Goal: Task Accomplishment & Management: Complete application form

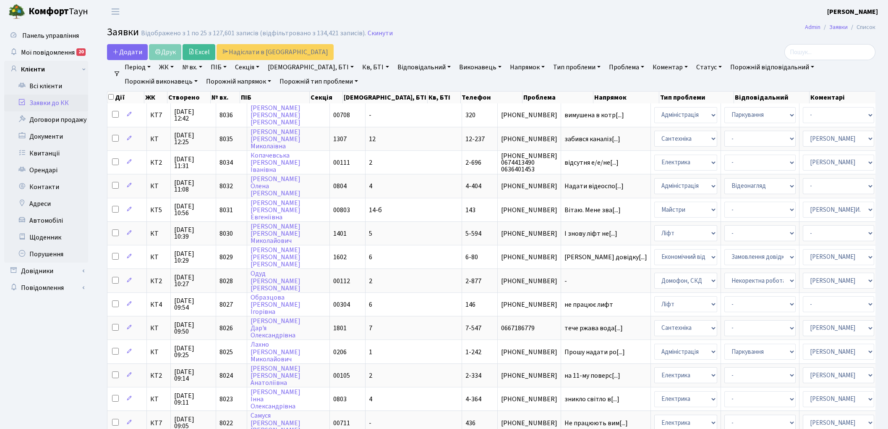
select select "25"
click at [359, 66] on link "Кв, БТІ" at bounding box center [375, 67] width 33 height 14
click at [170, 66] on link "ЖК" at bounding box center [166, 67] width 21 height 14
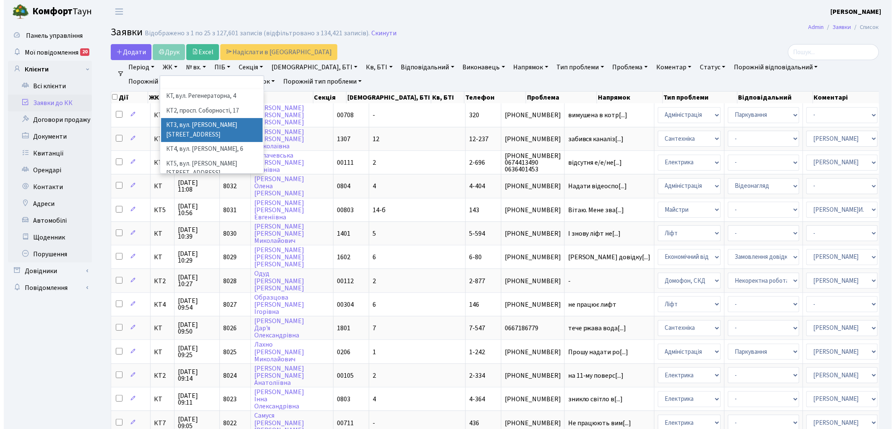
scroll to position [17, 0]
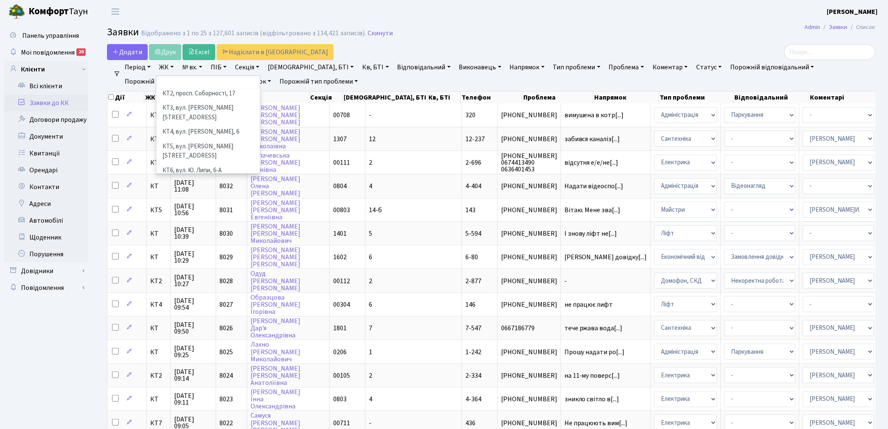
click at [210, 178] on li "КТ7, вул. [PERSON_NAME][STREET_ADDRESS]" at bounding box center [208, 190] width 102 height 24
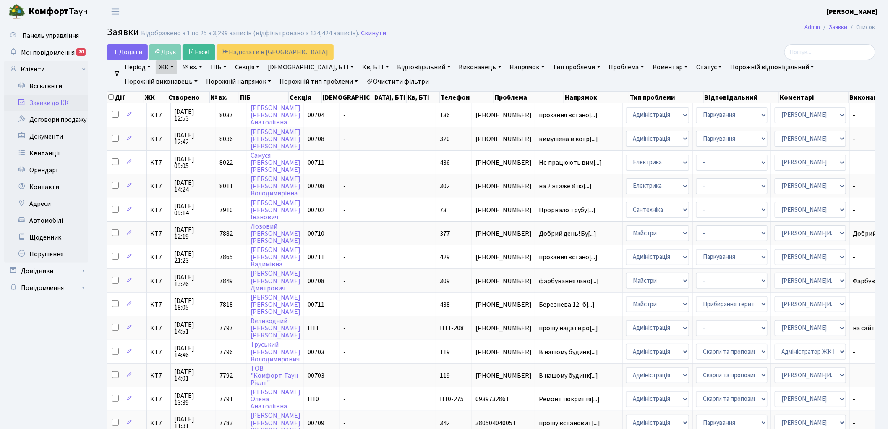
click at [359, 66] on link "Кв, БТІ" at bounding box center [375, 67] width 33 height 14
type input "424"
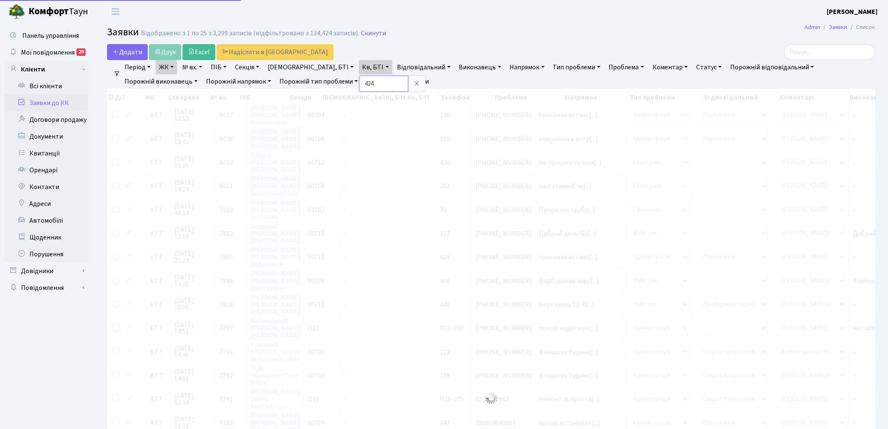
checkbox input "true"
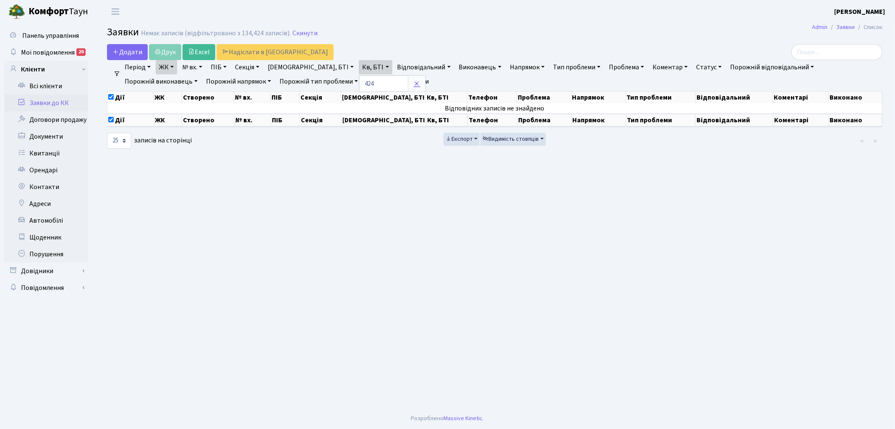
click at [413, 80] on icon at bounding box center [416, 83] width 7 height 7
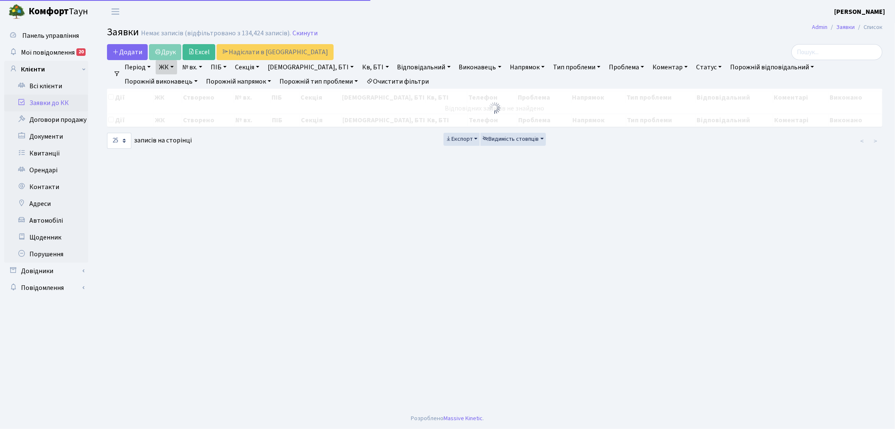
checkbox input "false"
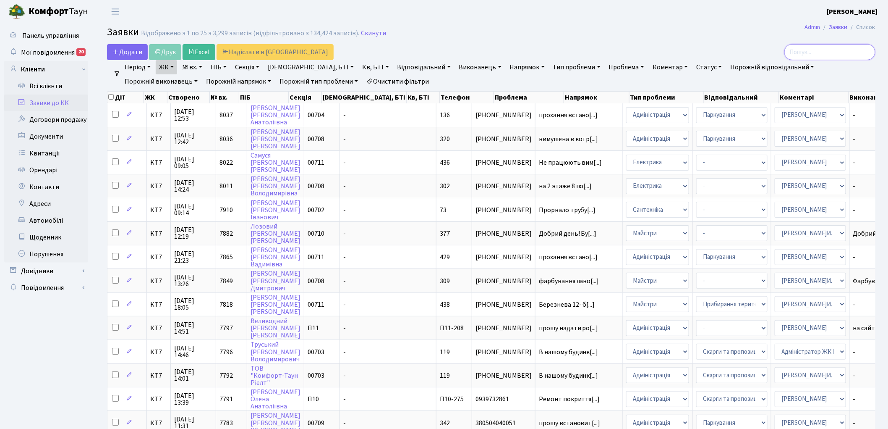
click at [836, 51] on input "search" at bounding box center [829, 52] width 91 height 16
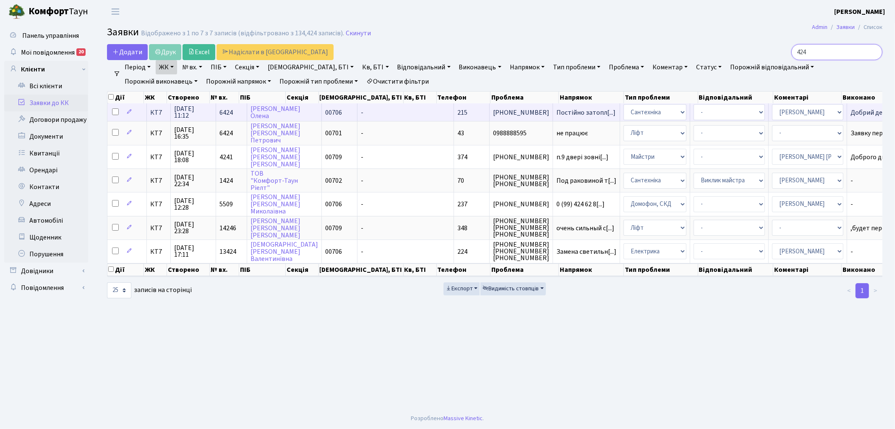
type input "424"
click at [228, 108] on span "6424" at bounding box center [226, 112] width 13 height 9
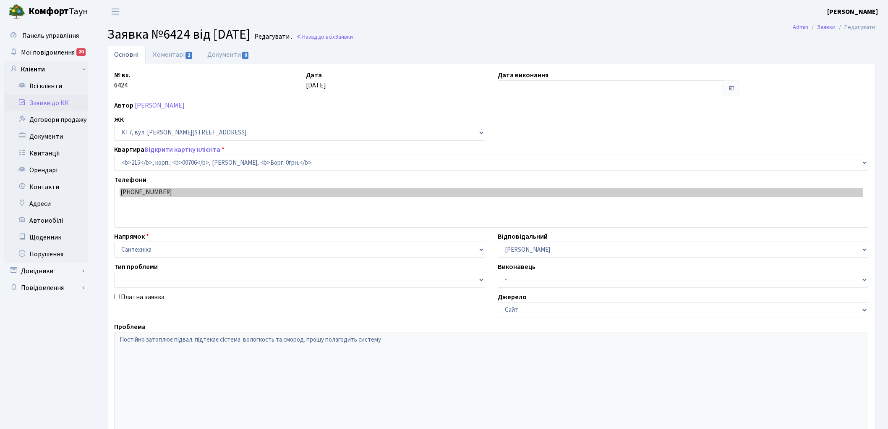
select select "18667"
type input "[DATE]"
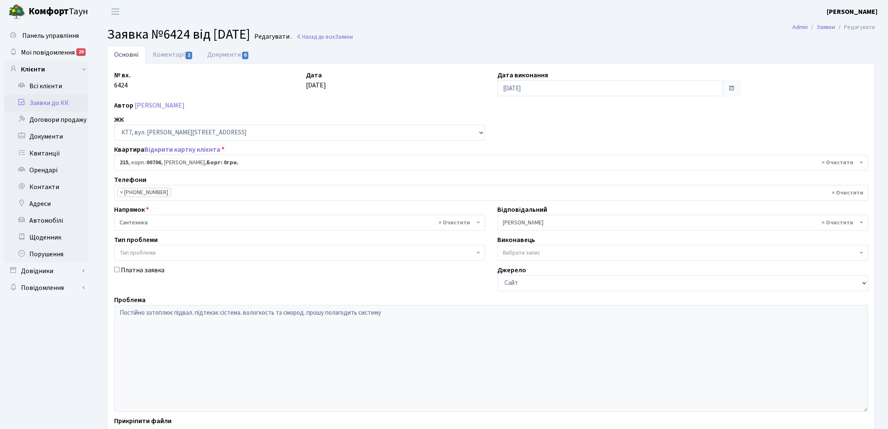
click at [206, 190] on input "search" at bounding box center [213, 192] width 84 height 15
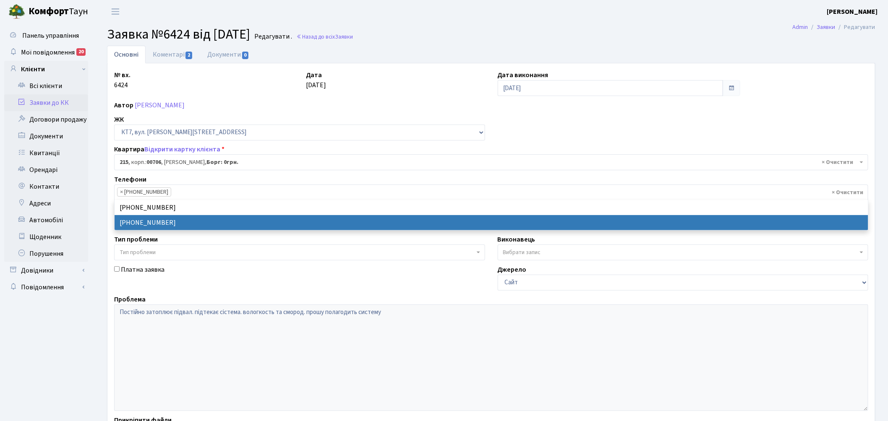
click at [206, 190] on input "search" at bounding box center [213, 192] width 84 height 15
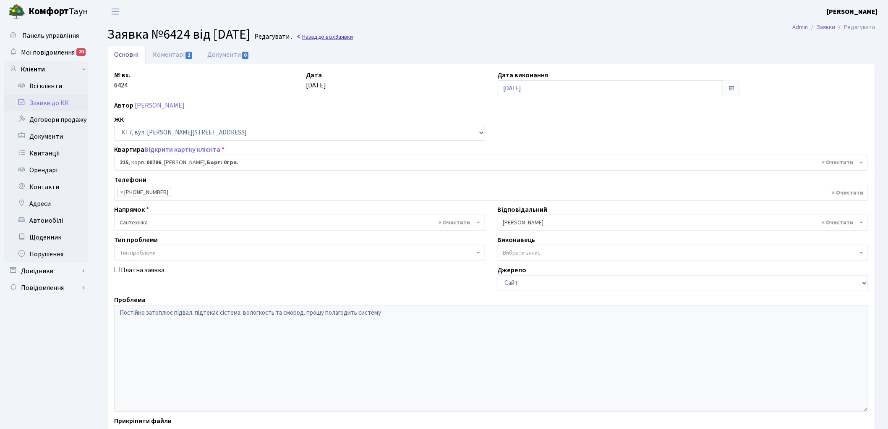
click at [338, 36] on link "Назад до всіх Заявки" at bounding box center [324, 37] width 57 height 8
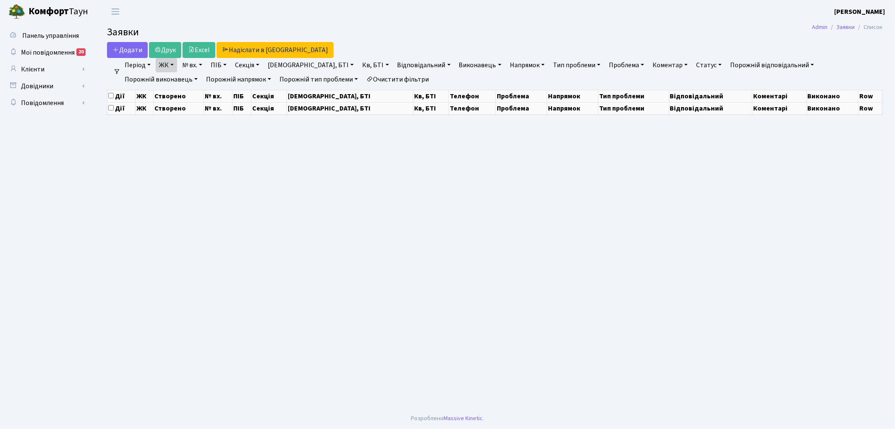
select select "25"
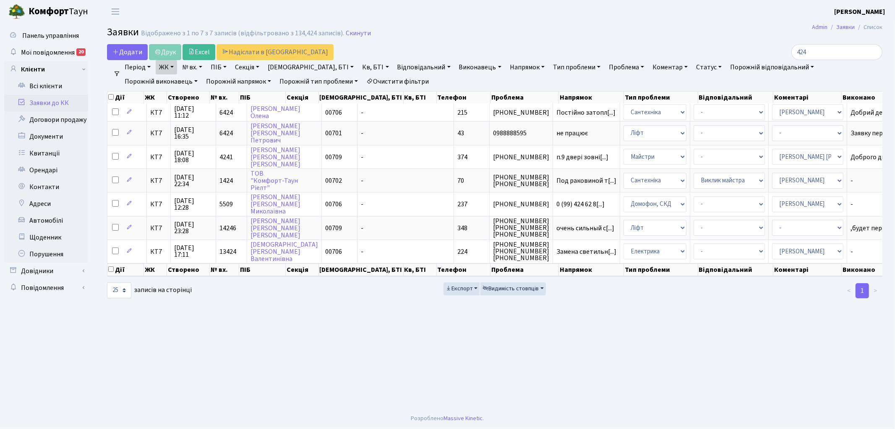
click at [363, 77] on link "Очистити фільтри" at bounding box center [397, 81] width 69 height 14
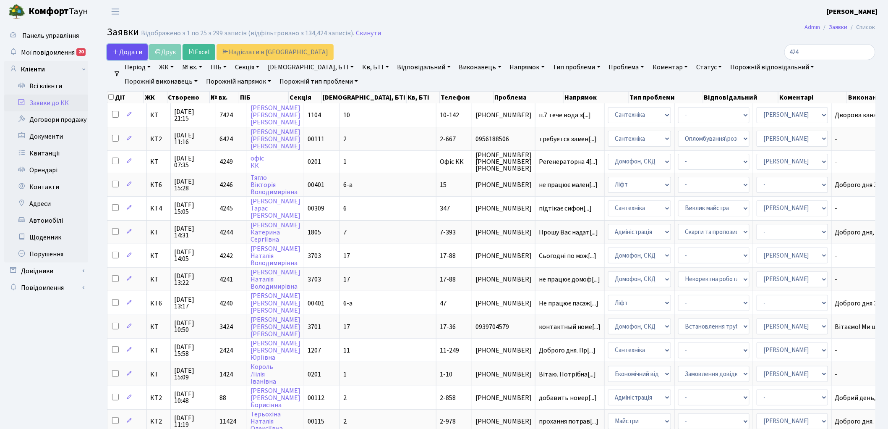
click at [126, 48] on span "Додати" at bounding box center [127, 51] width 30 height 9
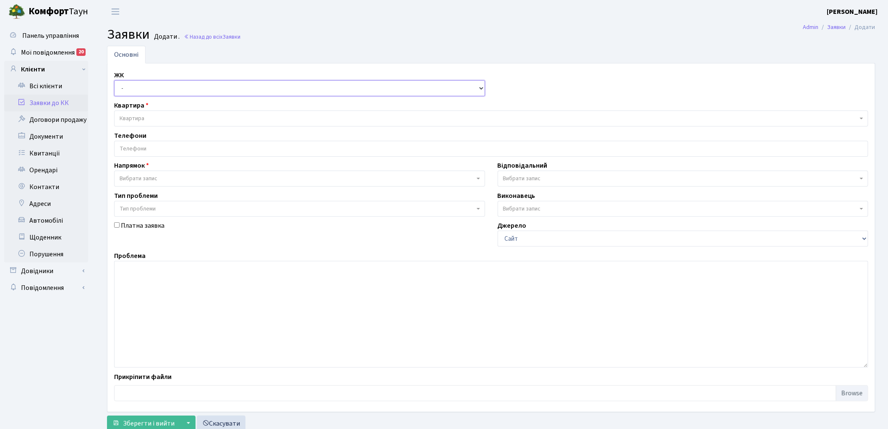
click at [133, 91] on select "- КТ, вул. Регенераторна, 4 КТ2, просп. Соборності, 17 КТ3, вул. Березнева, 16 …" at bounding box center [299, 88] width 371 height 16
select select "305"
click at [114, 80] on select "- КТ, вул. Регенераторна, 4 КТ2, просп. Соборності, 17 КТ3, вул. Березнева, 16 …" at bounding box center [299, 88] width 371 height 16
select select
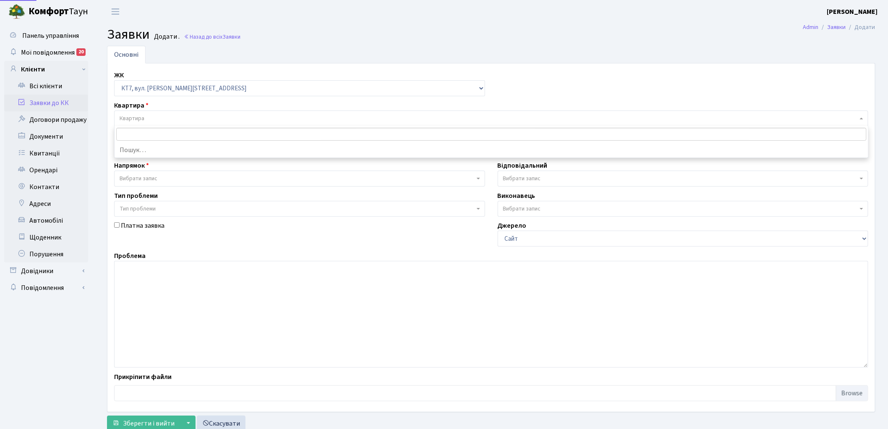
click at [216, 114] on span "Квартира" at bounding box center [491, 118] width 754 height 16
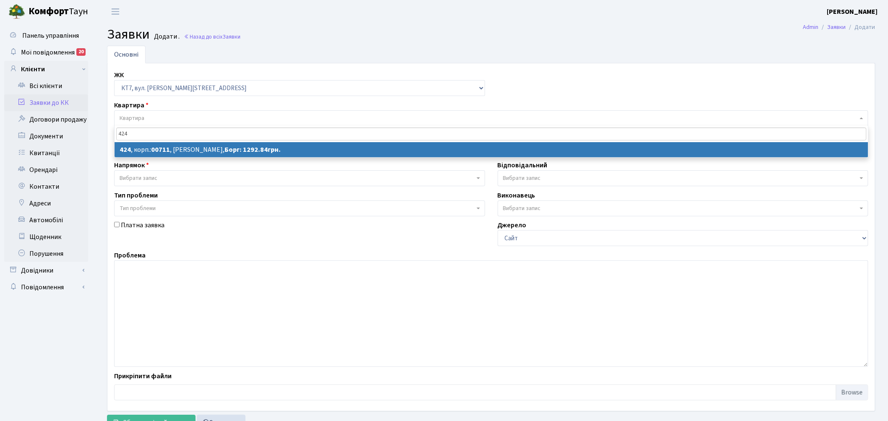
type input "424"
select select
select select "19007"
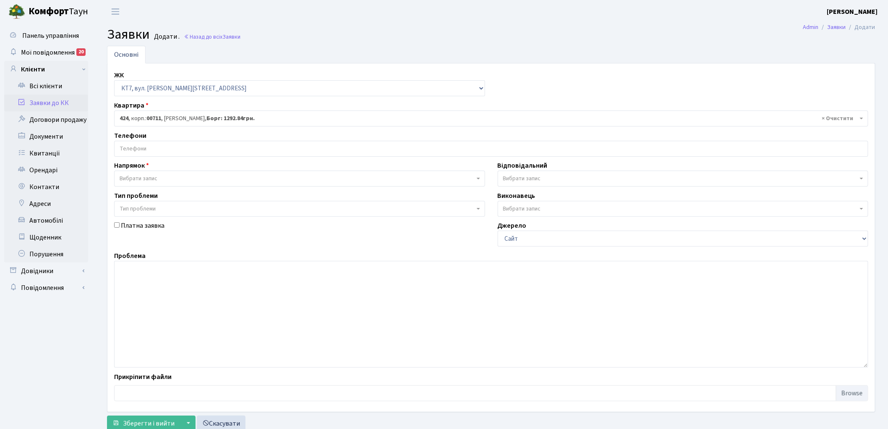
click at [131, 144] on input "search" at bounding box center [491, 148] width 753 height 15
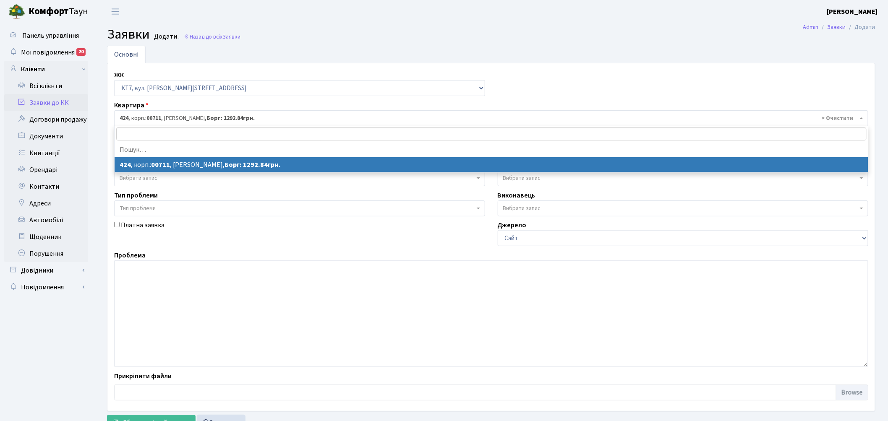
click at [194, 118] on span "× 424 , корп.: 00711 , Осипенко Алла Павлівна, Борг: 1292.84грн." at bounding box center [489, 118] width 738 height 8
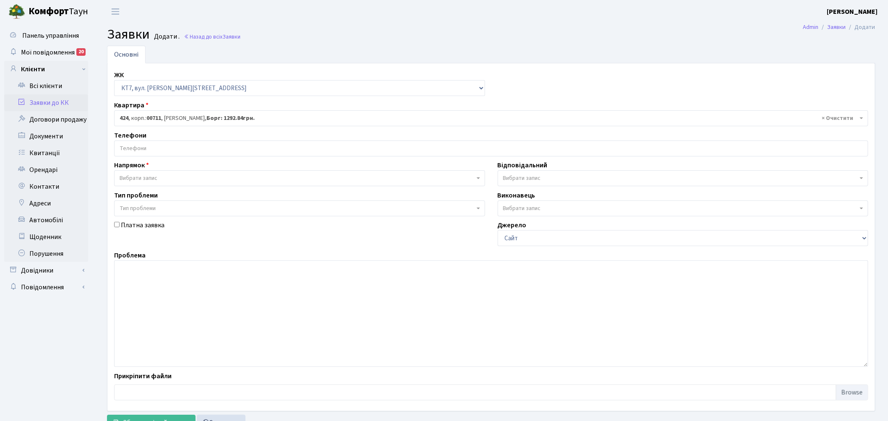
click at [194, 118] on span "× 424 , корп.: 00711 , Осипенко Алла Павлівна, Борг: 1292.84грн." at bounding box center [489, 118] width 738 height 8
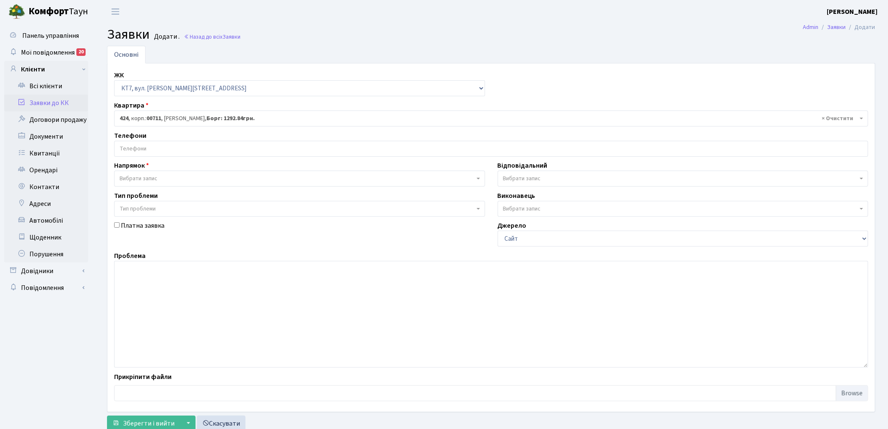
click at [183, 146] on input "search" at bounding box center [491, 148] width 753 height 15
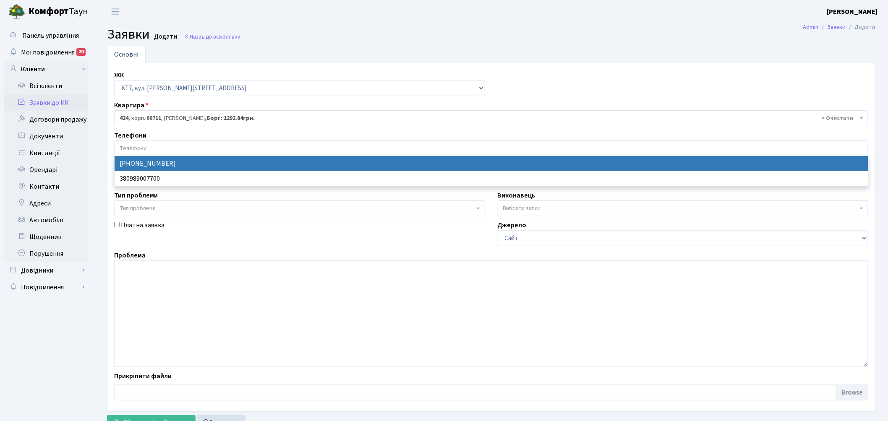
click at [183, 154] on input "search" at bounding box center [491, 148] width 753 height 15
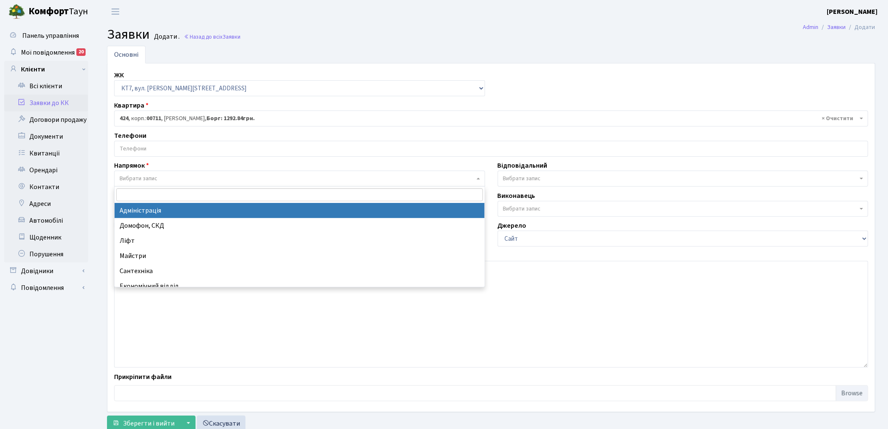
click at [183, 175] on span "Вибрати запис" at bounding box center [297, 178] width 355 height 8
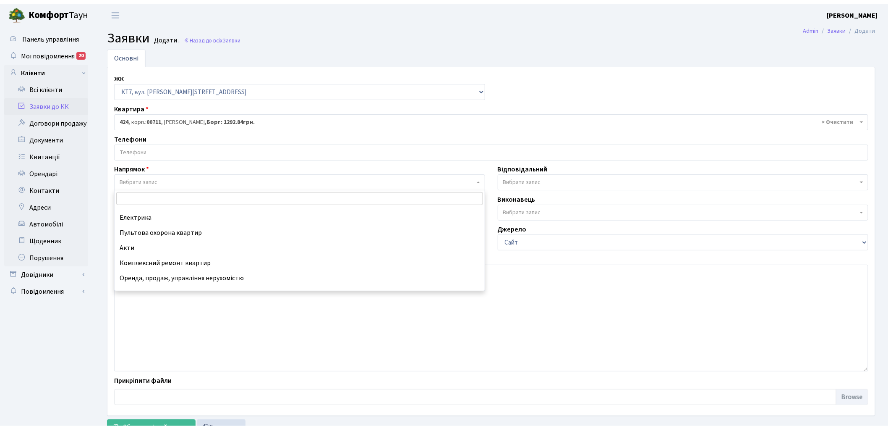
scroll to position [93, 0]
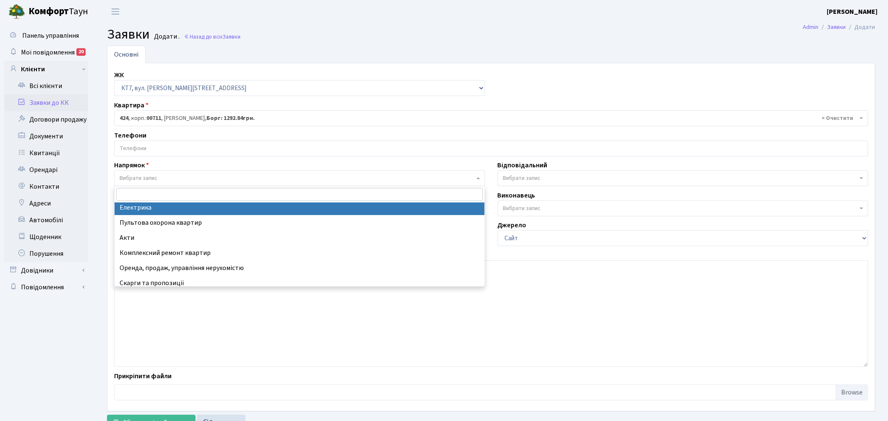
select select "3"
select select
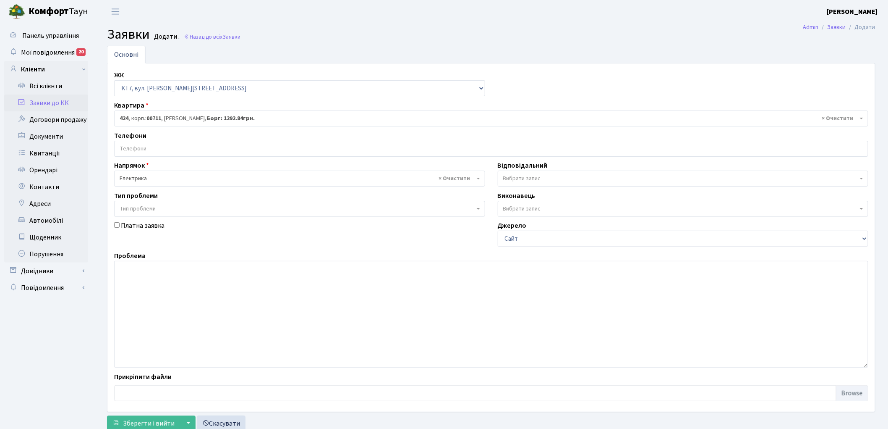
click at [174, 116] on span "× 424 , корп.: 00711 , Осипенко Алла Павлівна, Борг: 1292.84грн." at bounding box center [489, 118] width 738 height 8
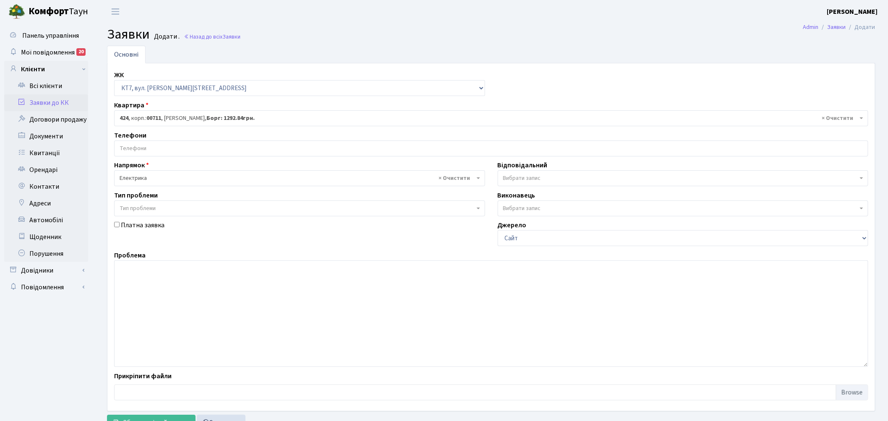
click at [174, 116] on span "× 424 , корп.: 00711 , Осипенко Алла Павлівна, Борг: 1292.84грн." at bounding box center [489, 118] width 738 height 8
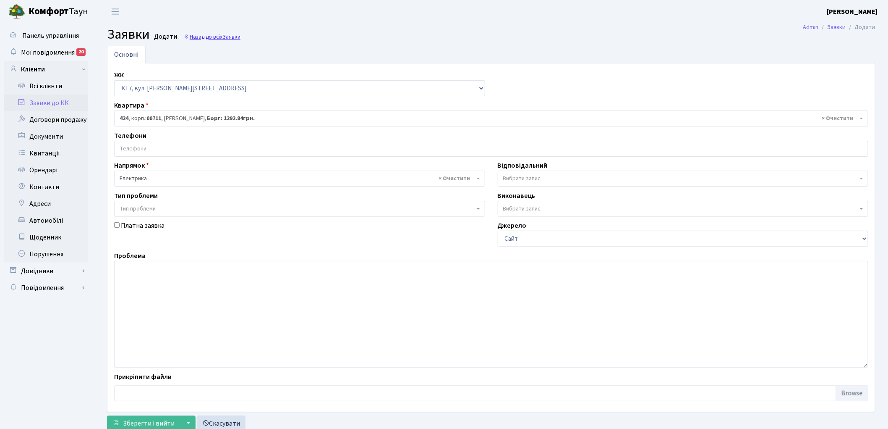
click at [209, 34] on link "Назад до всіх Заявки" at bounding box center [212, 37] width 57 height 8
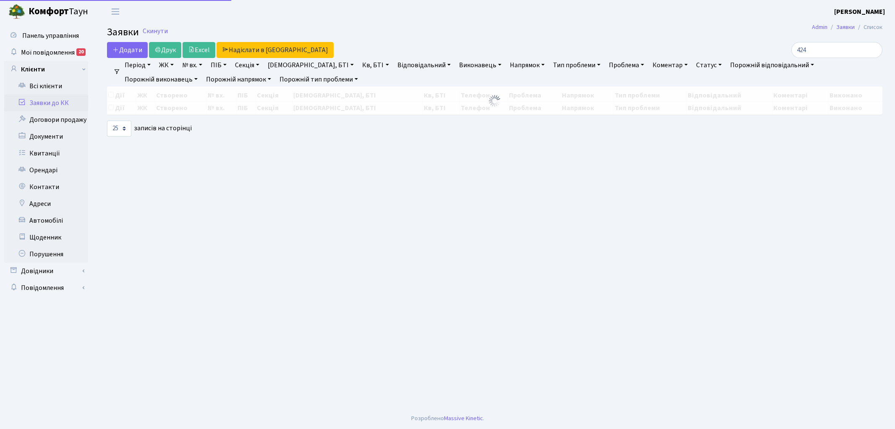
select select "25"
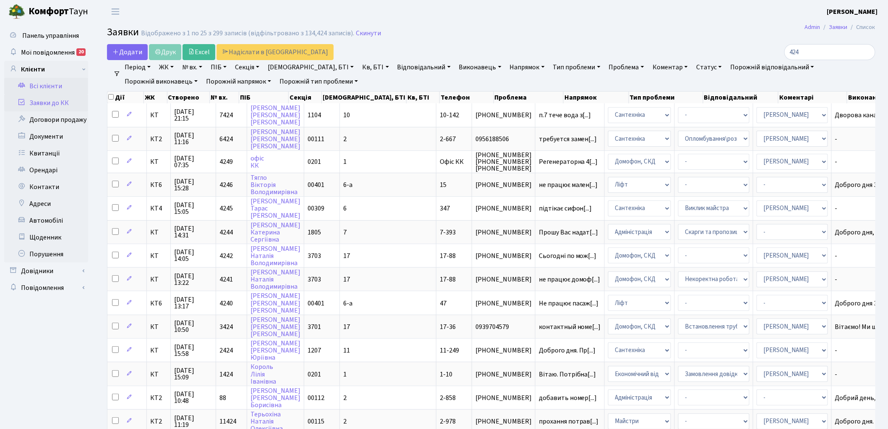
click at [41, 82] on link "Всі клієнти" at bounding box center [46, 86] width 84 height 17
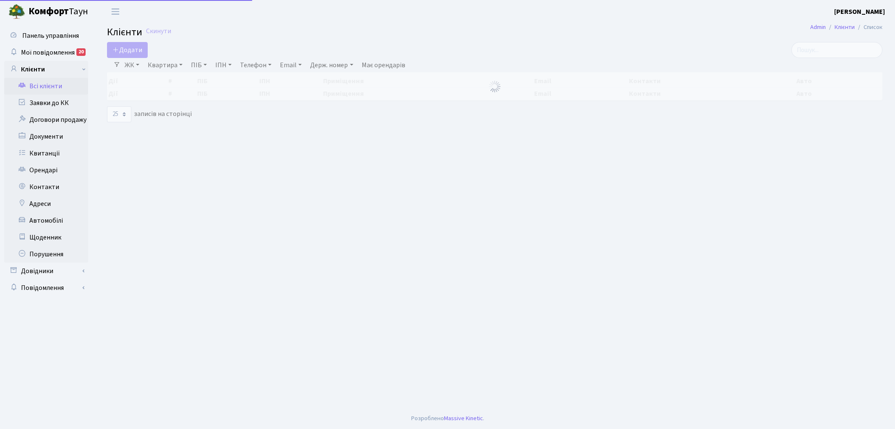
select select
select select "25"
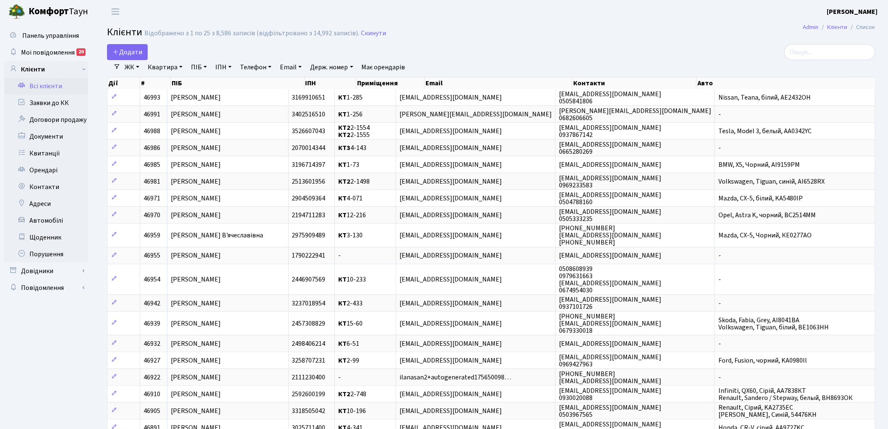
click at [127, 68] on link "ЖК" at bounding box center [131, 67] width 21 height 14
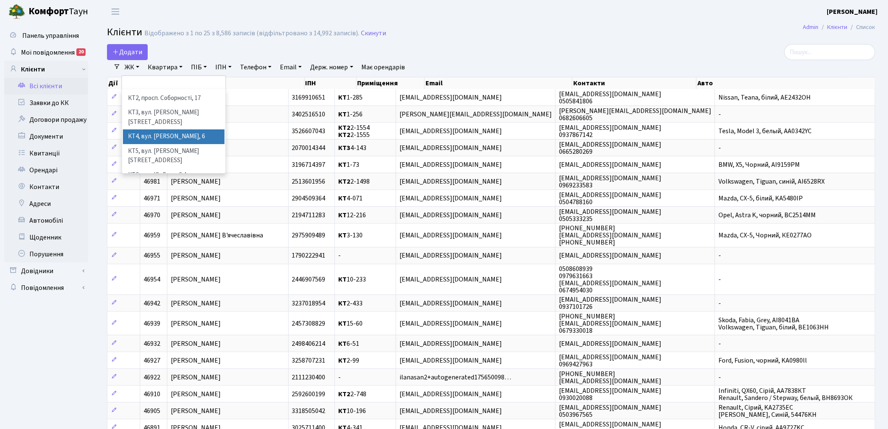
scroll to position [17, 0]
click at [166, 178] on li "КТ7, вул. [PERSON_NAME][STREET_ADDRESS]" at bounding box center [174, 190] width 102 height 24
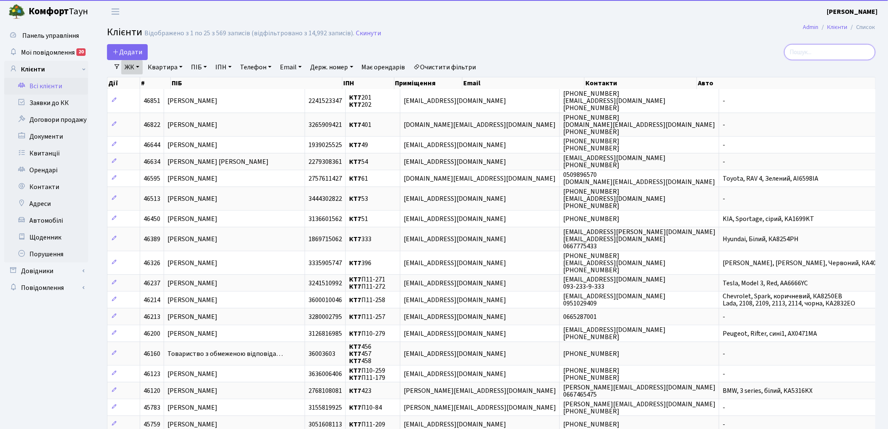
click at [843, 52] on input "search" at bounding box center [829, 52] width 91 height 16
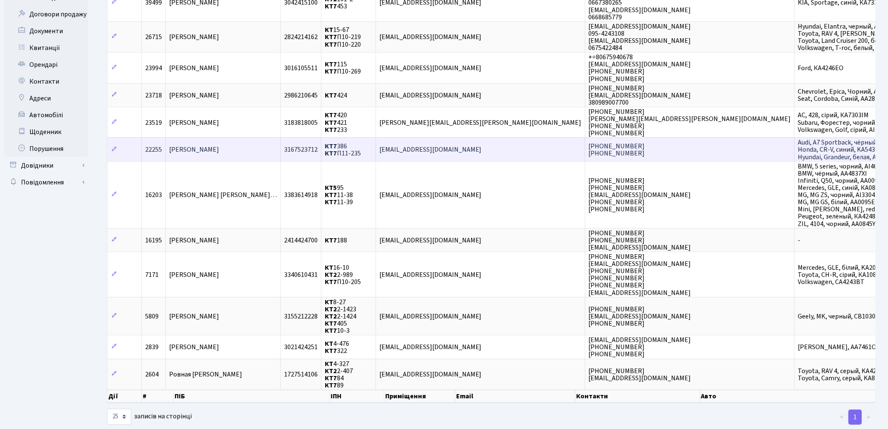
scroll to position [106, 0]
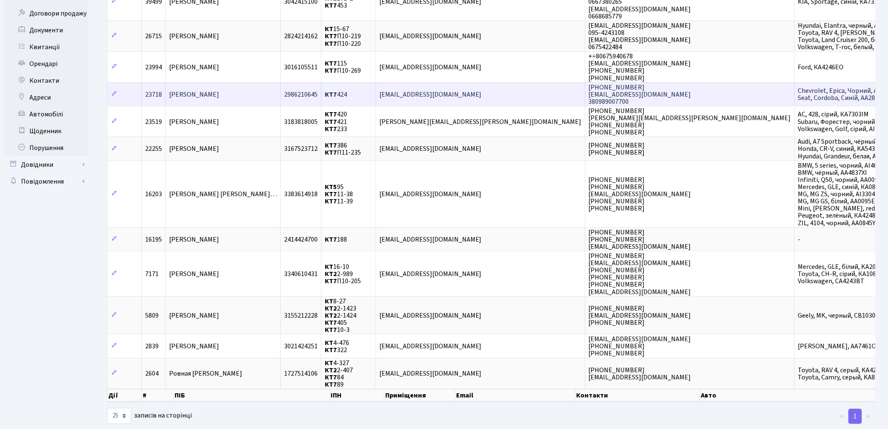
type input "424"
click at [202, 90] on span "[PERSON_NAME]" at bounding box center [194, 94] width 50 height 9
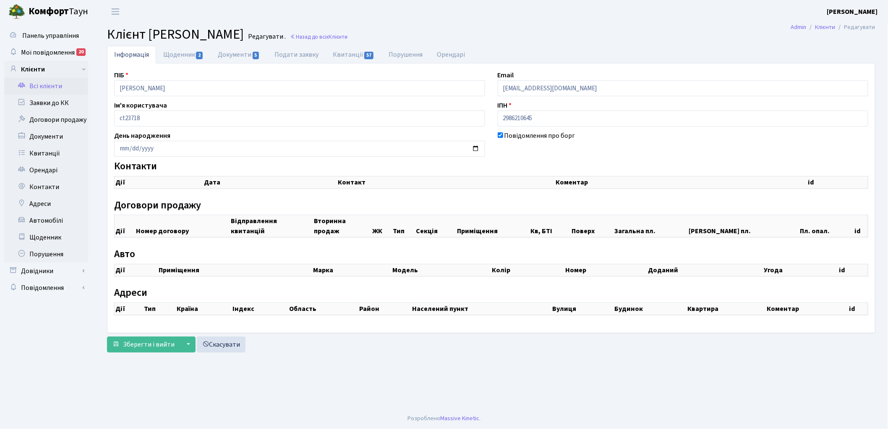
checkbox input "true"
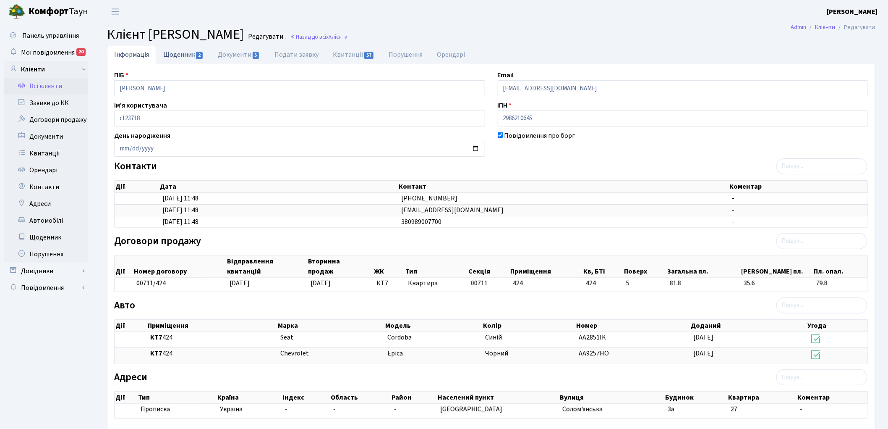
click at [185, 53] on link "Щоденник 2" at bounding box center [183, 54] width 55 height 17
select select "25"
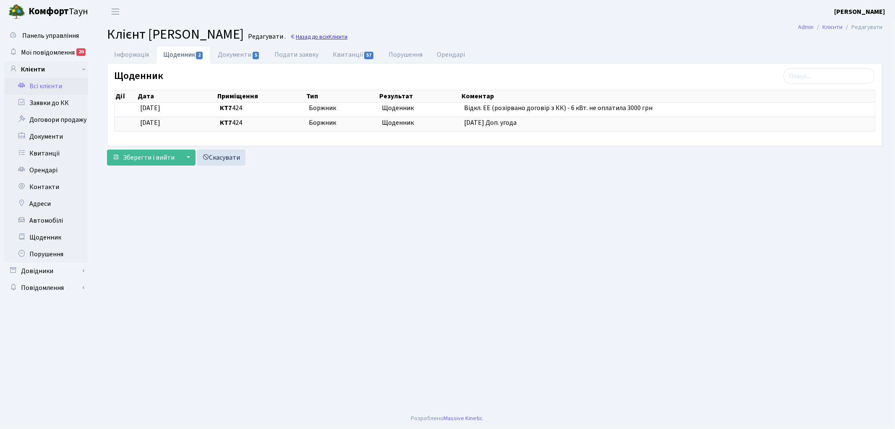
click at [348, 40] on link "Назад до всіх Клієнти" at bounding box center [318, 37] width 57 height 8
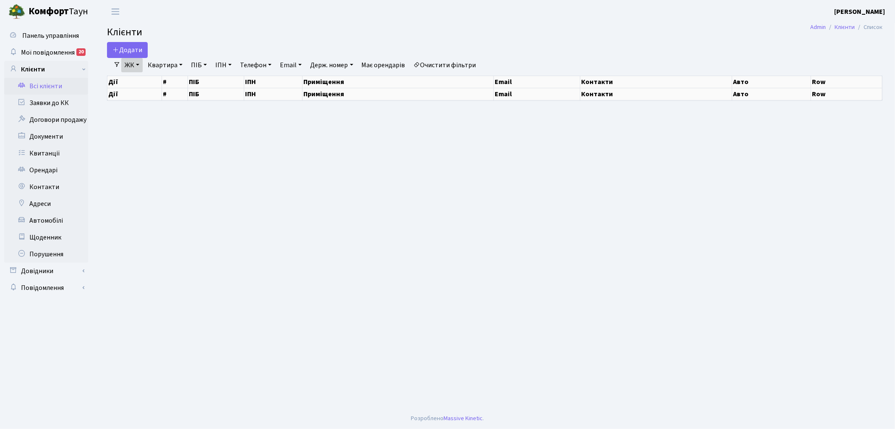
select select "25"
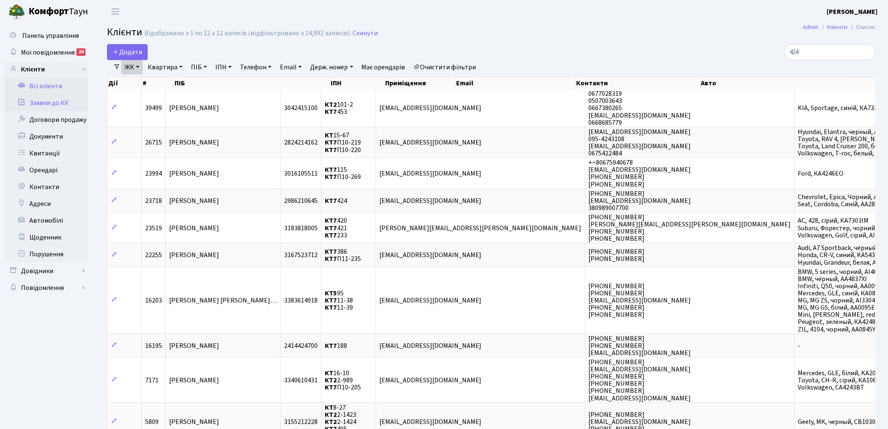
click at [44, 103] on link "Заявки до КК" at bounding box center [46, 102] width 84 height 17
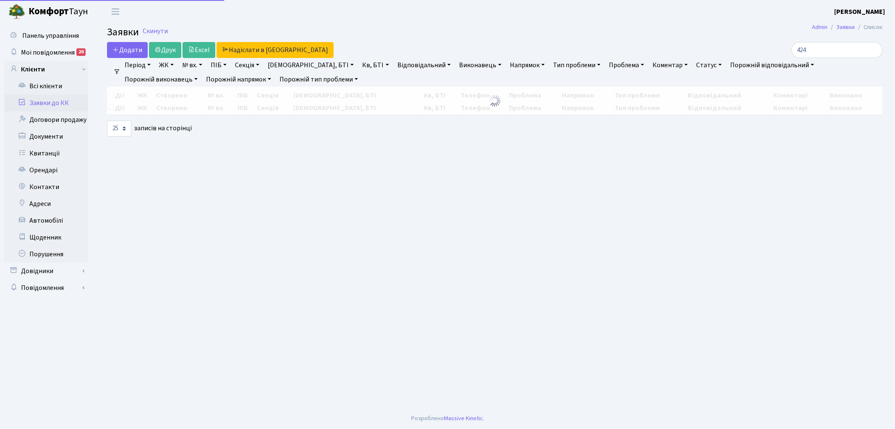
select select "25"
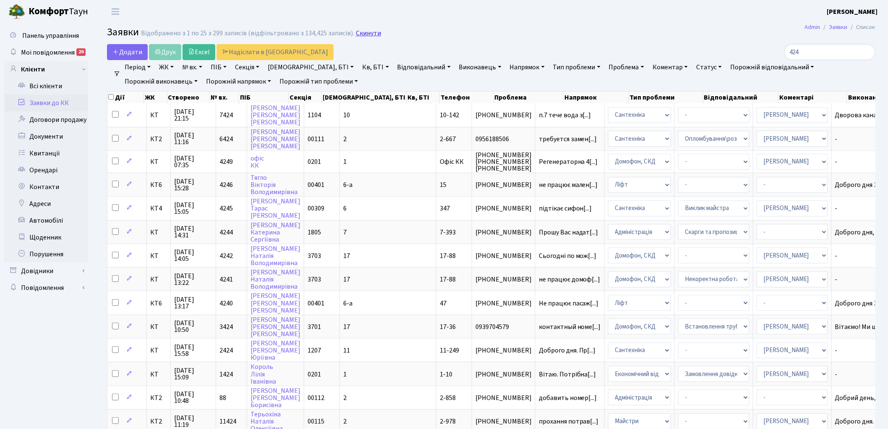
click at [367, 33] on link "Скинути" at bounding box center [368, 33] width 25 height 8
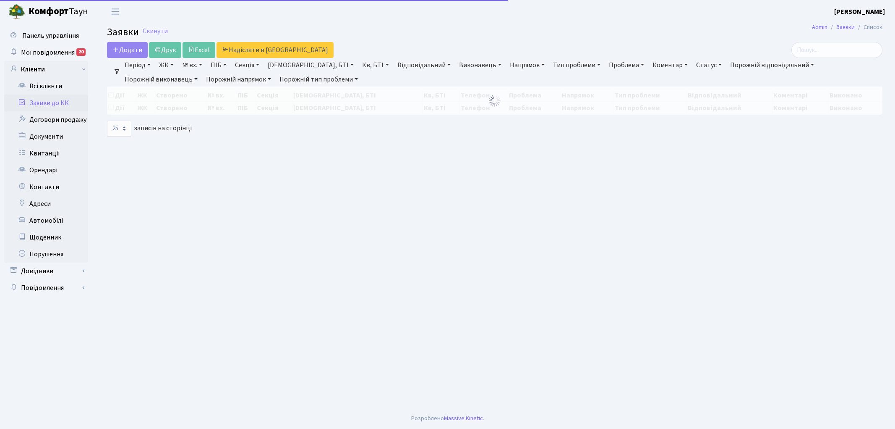
select select "25"
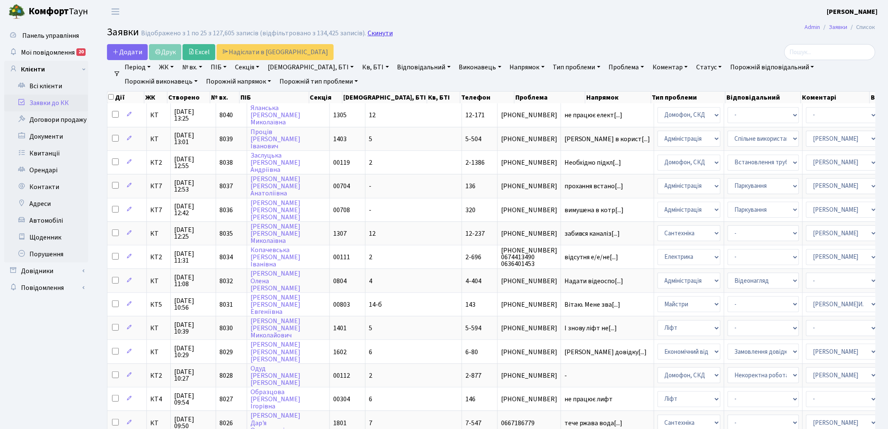
click at [381, 34] on link "Скинути" at bounding box center [380, 33] width 25 height 8
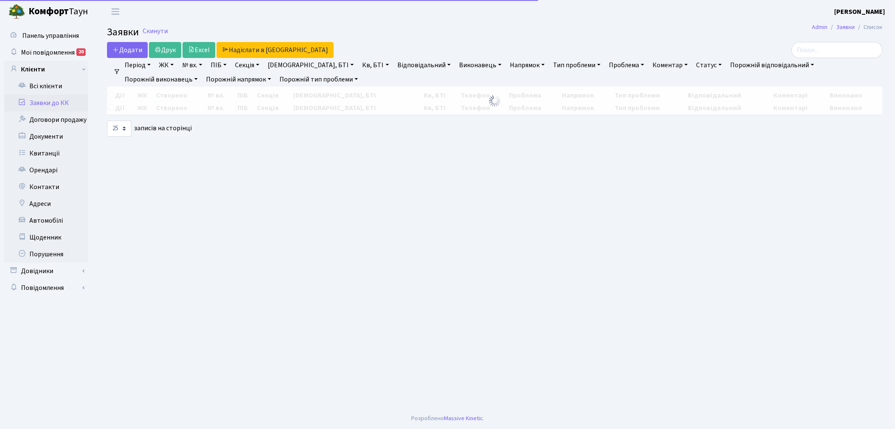
select select "25"
